Goal: Find specific page/section: Find specific page/section

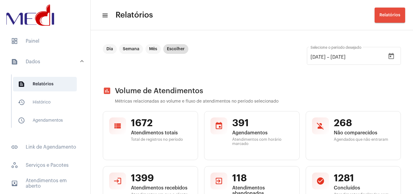
scroll to position [1122, 0]
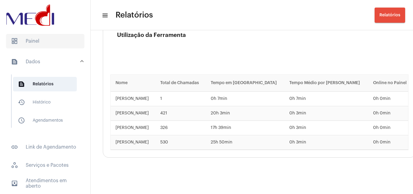
click at [22, 47] on span "dashboard Painel" at bounding box center [45, 41] width 78 height 15
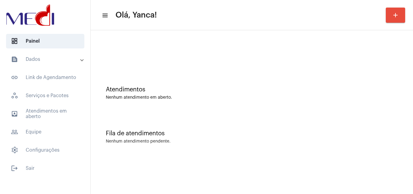
click at [34, 121] on mat-accordion "text_snippet_outlined Dados text_snippet_outlined Relatórios history_outlined H…" at bounding box center [45, 104] width 90 height 105
click at [37, 117] on span "outbox_outline Atendimentos em aberto" at bounding box center [45, 113] width 78 height 15
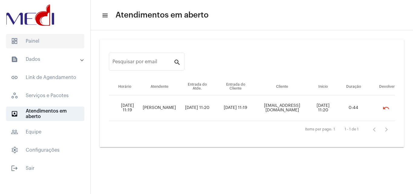
click at [54, 37] on span "dashboard Painel" at bounding box center [45, 41] width 78 height 15
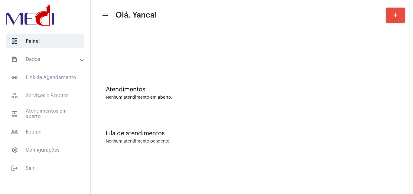
click at [110, 49] on div at bounding box center [252, 50] width 316 height 35
